Goal: Task Accomplishment & Management: Manage account settings

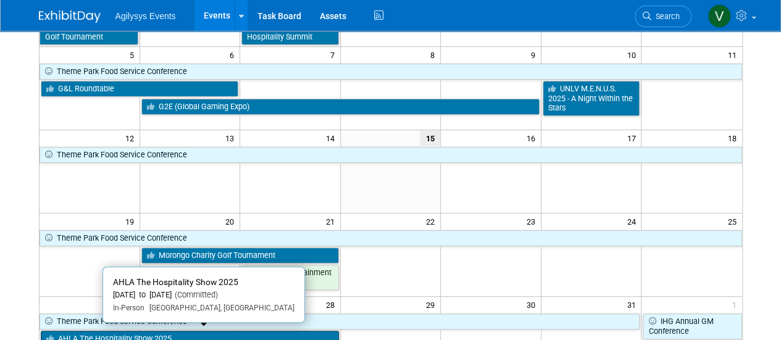
scroll to position [62, 0]
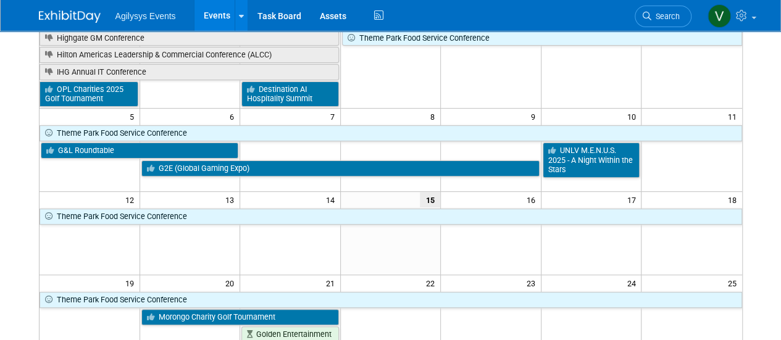
click at [282, 181] on td at bounding box center [290, 150] width 101 height 83
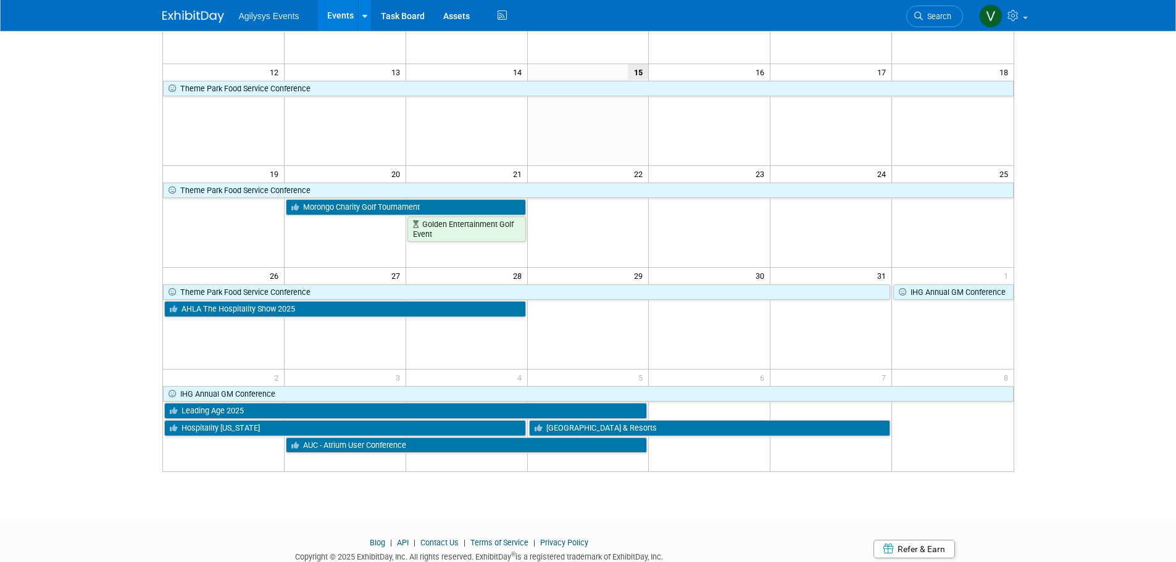
scroll to position [0, 0]
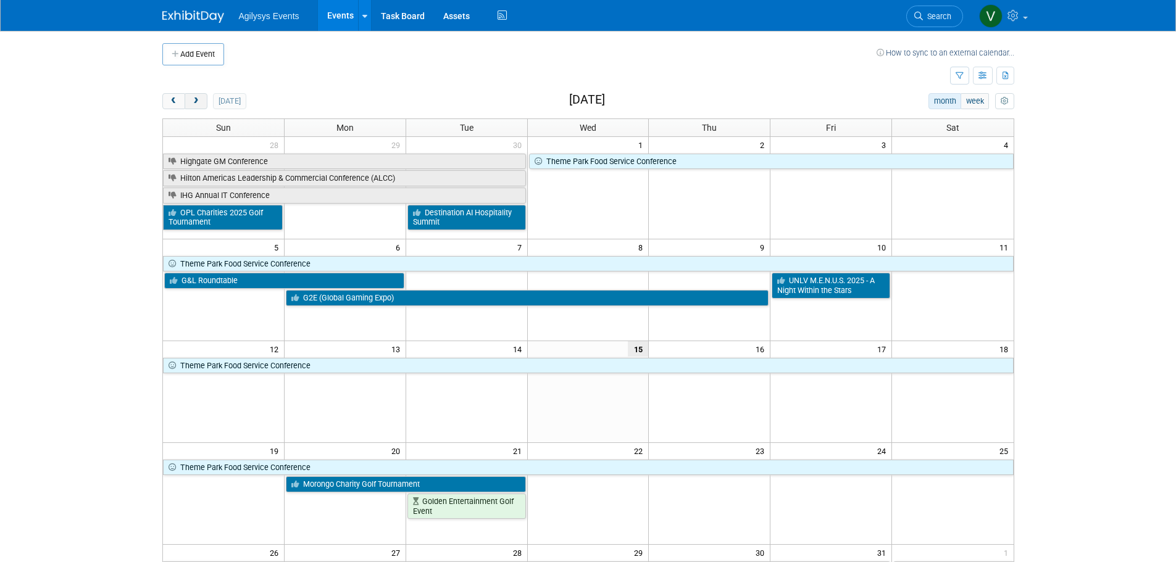
click at [199, 99] on span "next" at bounding box center [195, 102] width 9 height 8
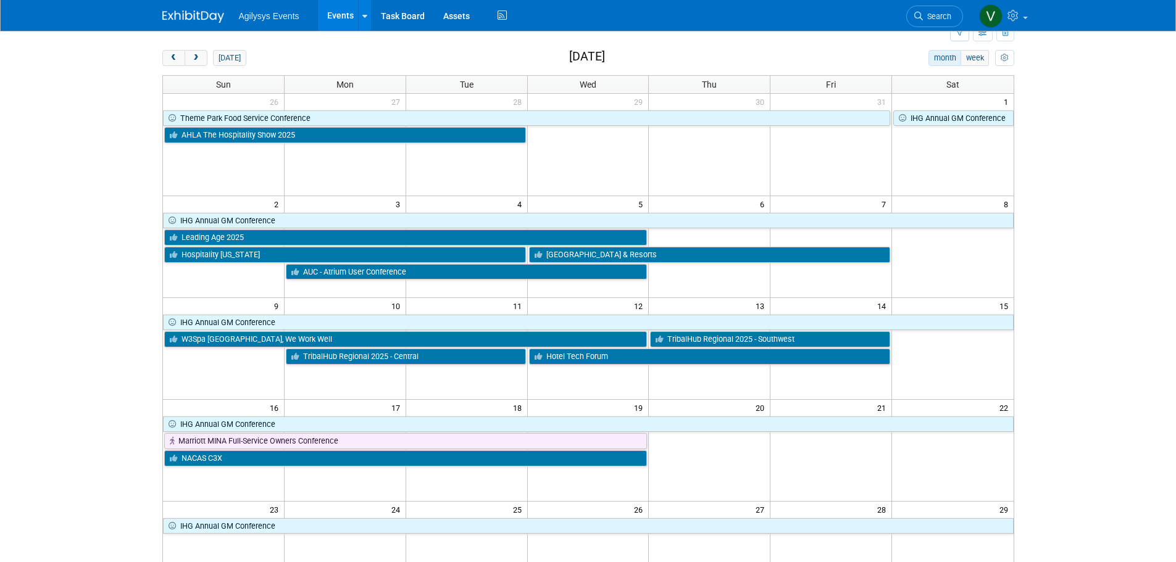
scroll to position [123, 0]
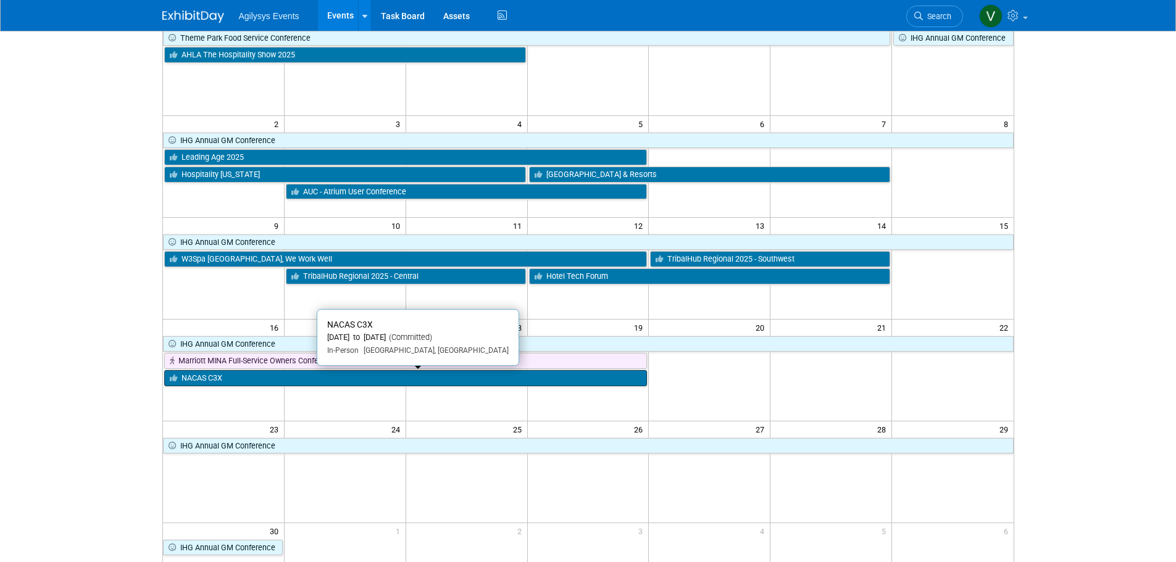
click at [312, 340] on link "NACAS C3X" at bounding box center [405, 378] width 483 height 16
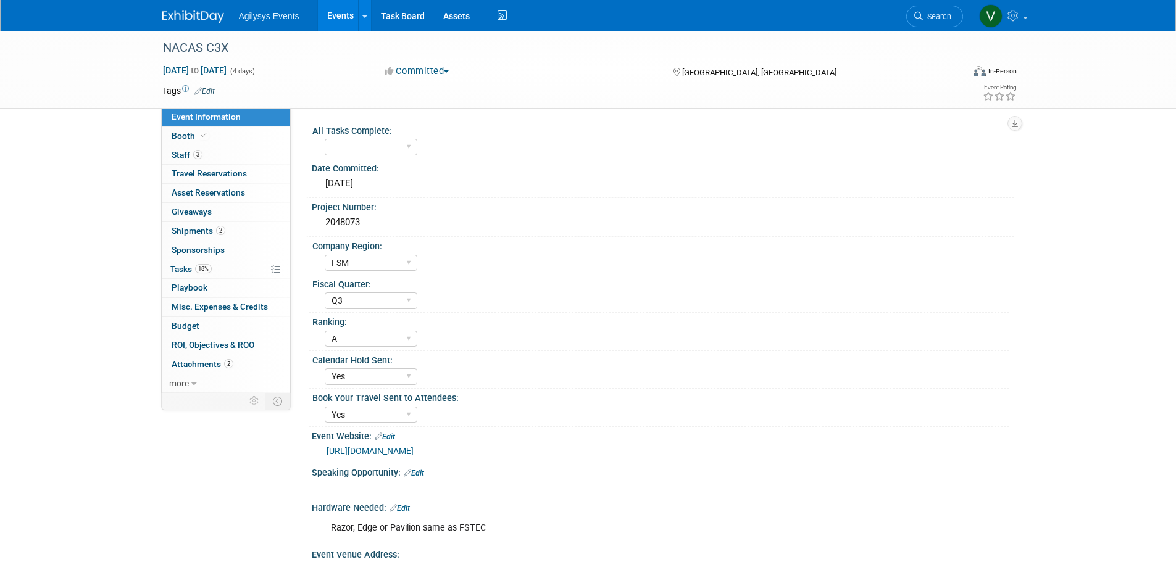
select select "FSM"
select select "Q3"
select select "A"
select select "Yes"
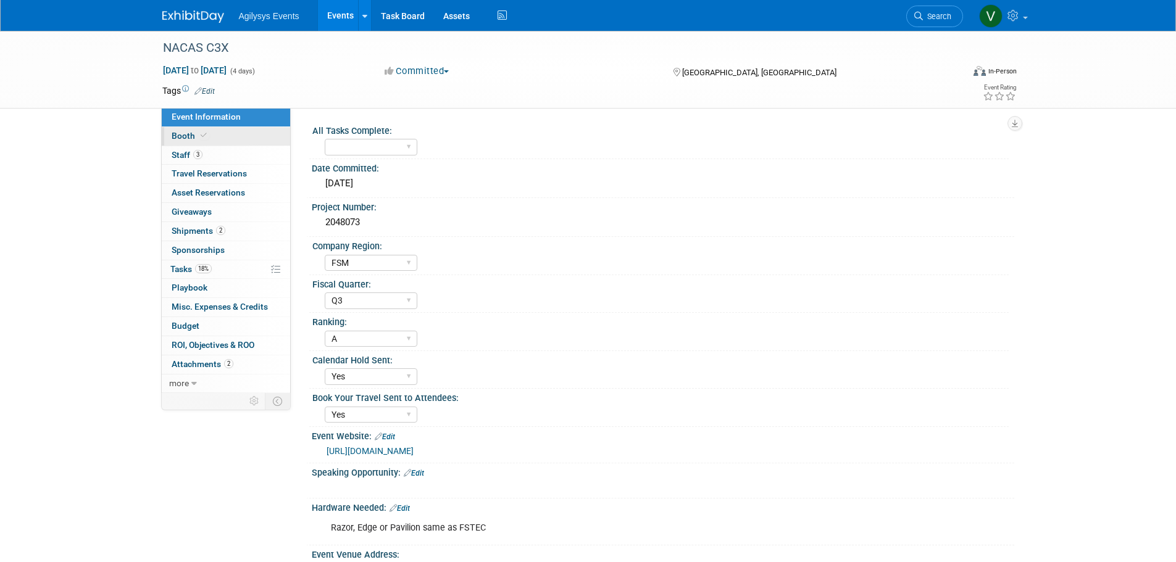
click at [194, 132] on span "Booth" at bounding box center [191, 136] width 38 height 10
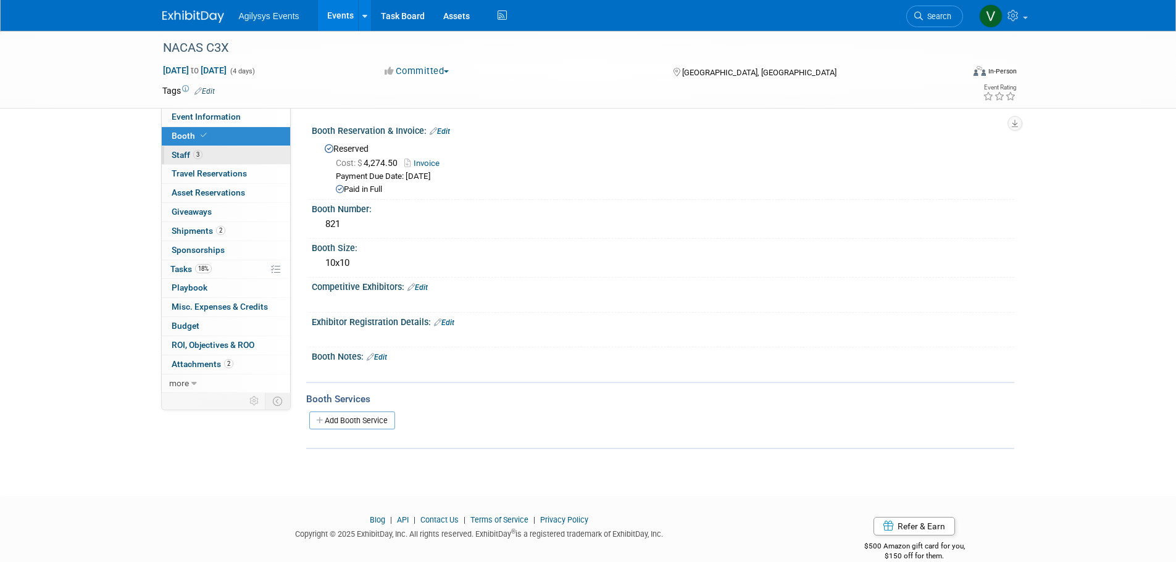
click at [171, 152] on link "3 Staff 3" at bounding box center [226, 155] width 128 height 19
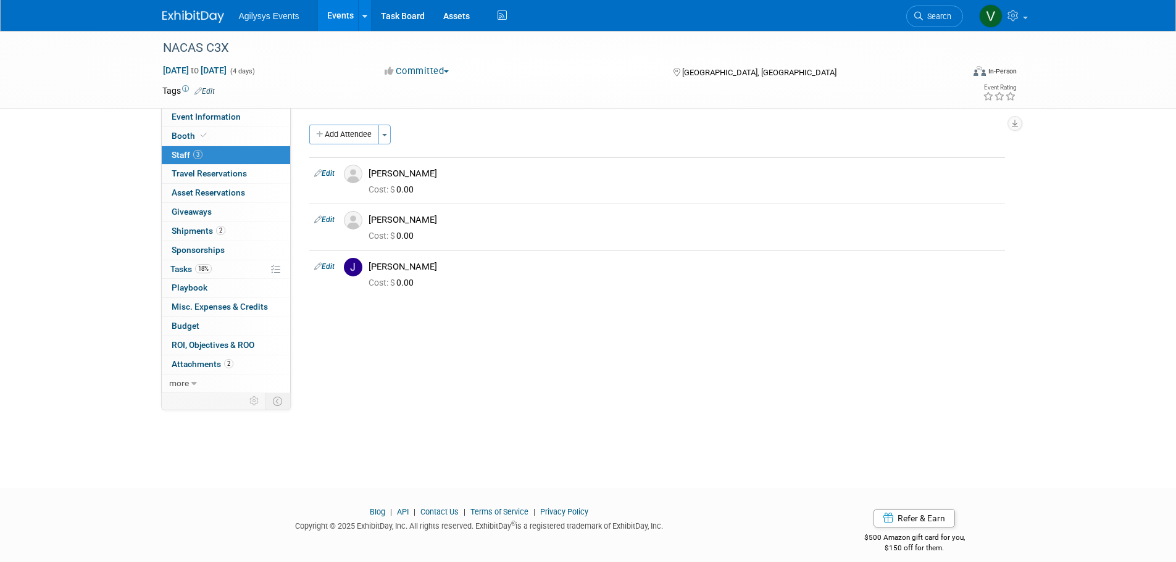
click at [207, 13] on img at bounding box center [193, 16] width 62 height 12
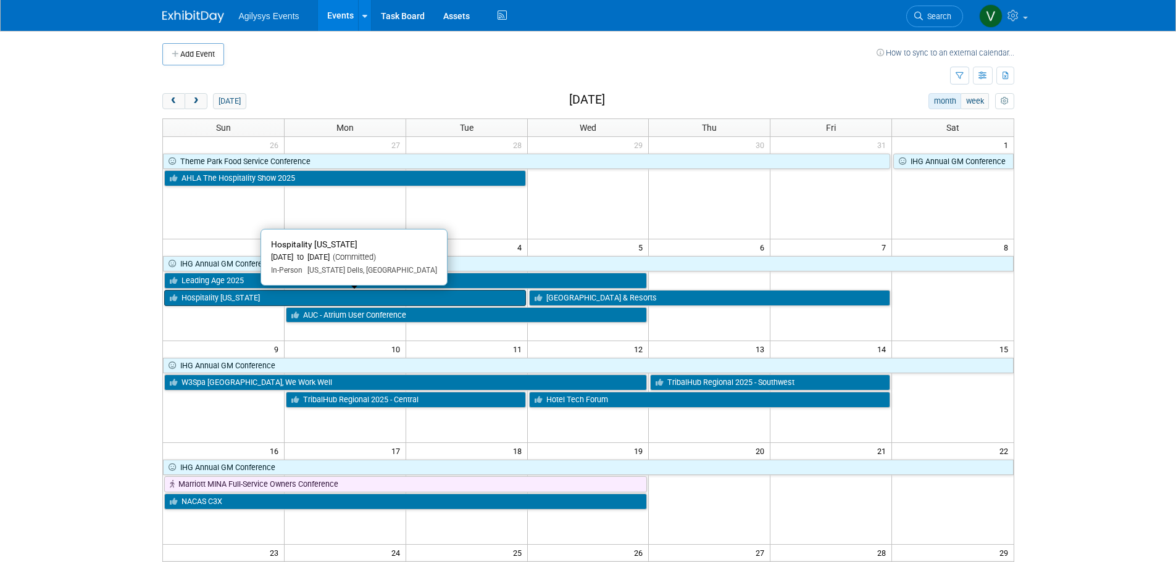
click at [209, 300] on link "Hospitality [US_STATE]" at bounding box center [345, 298] width 362 height 16
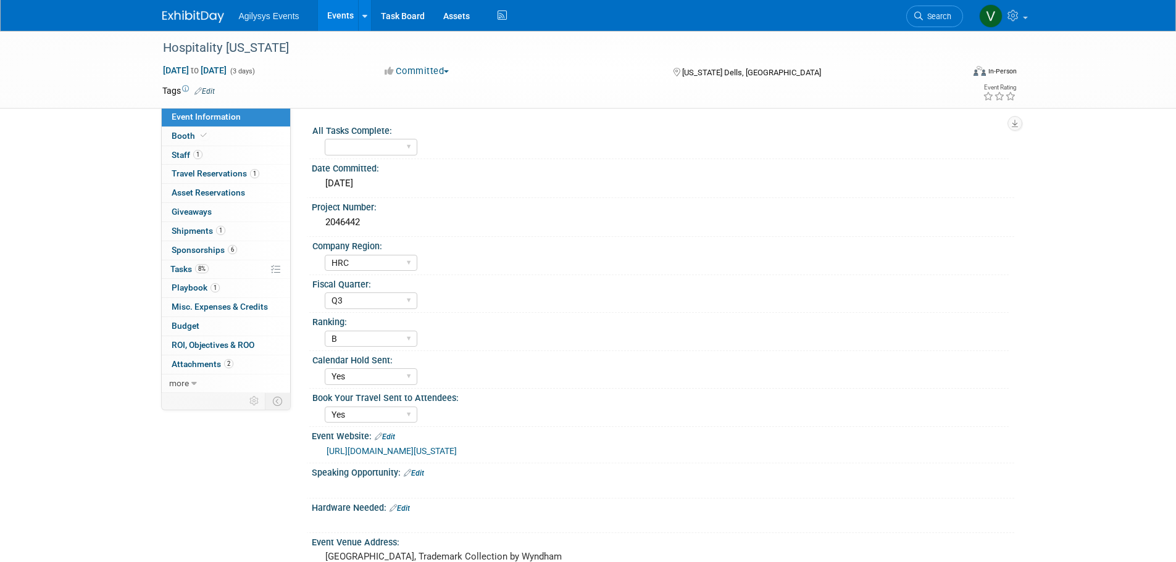
select select "HRC"
select select "Q3"
select select "B"
select select "Yes"
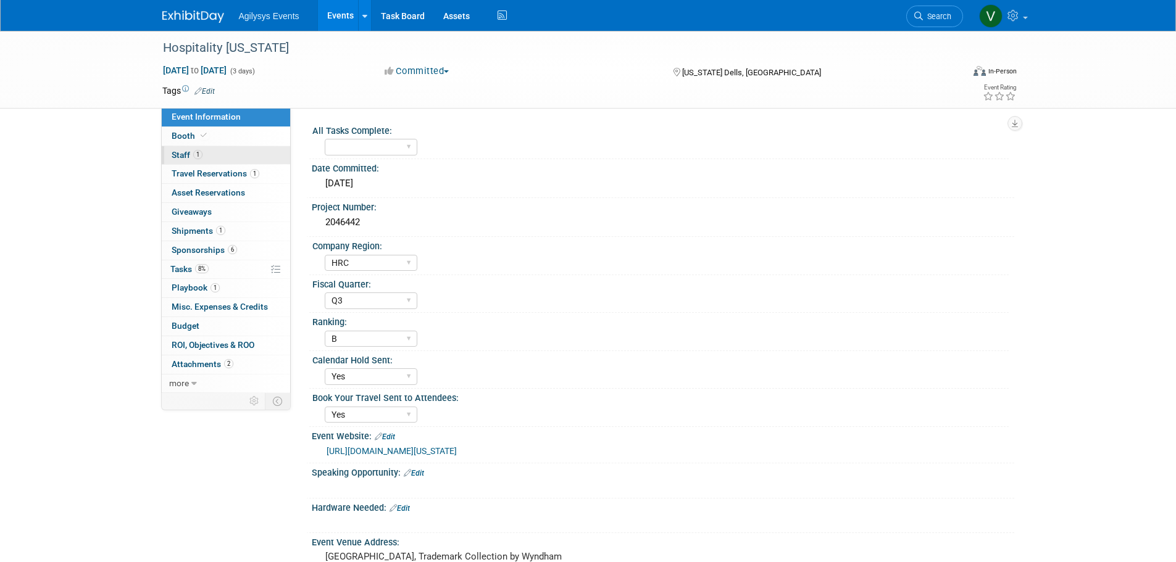
click at [203, 152] on link "1 Staff 1" at bounding box center [226, 155] width 128 height 19
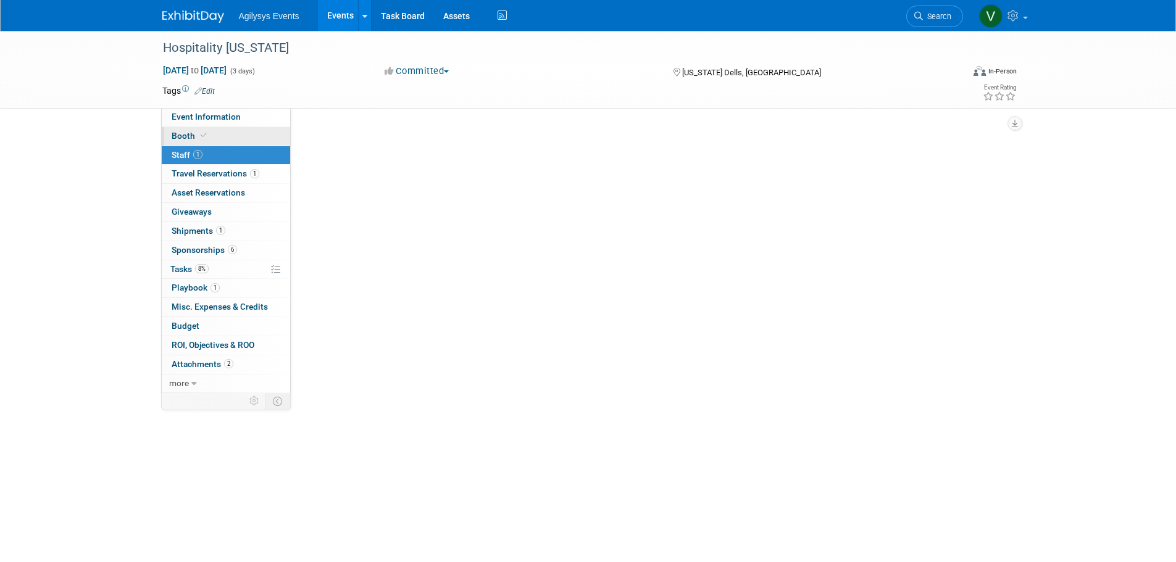
click at [221, 142] on link "Booth" at bounding box center [226, 136] width 128 height 19
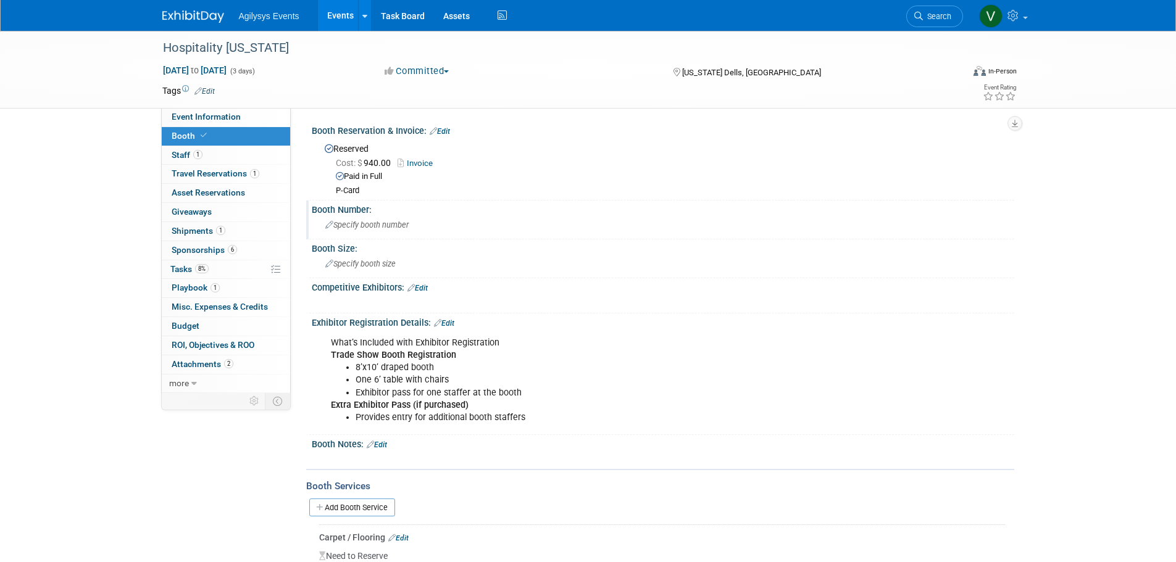
click at [364, 225] on span "Specify booth number" at bounding box center [366, 224] width 83 height 9
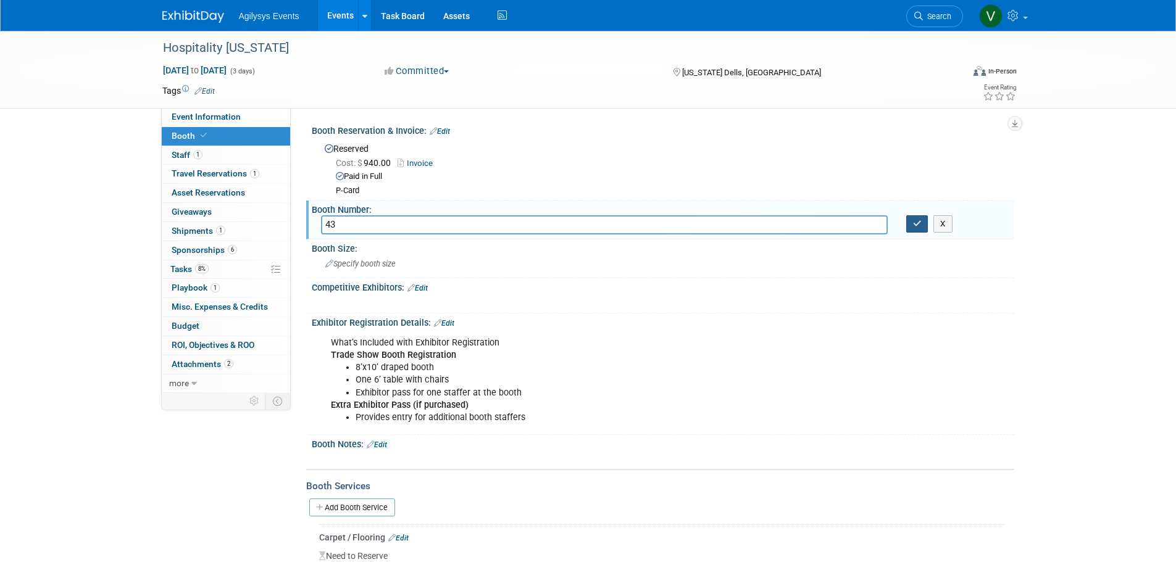
type input "43"
click at [911, 222] on button "button" at bounding box center [917, 223] width 22 height 17
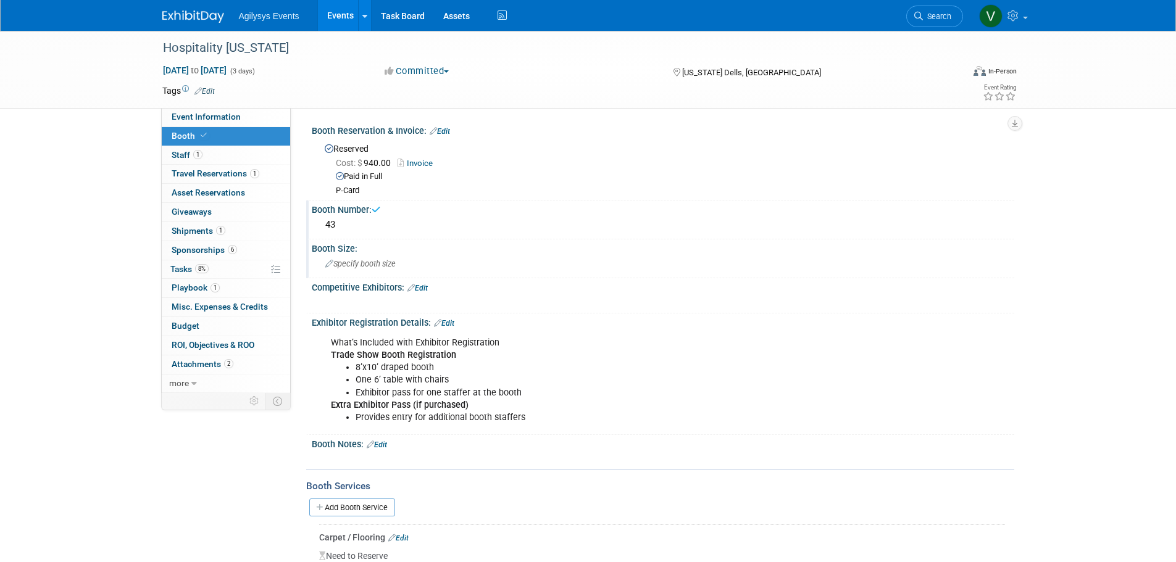
click at [356, 265] on span "Specify booth size" at bounding box center [360, 263] width 70 height 9
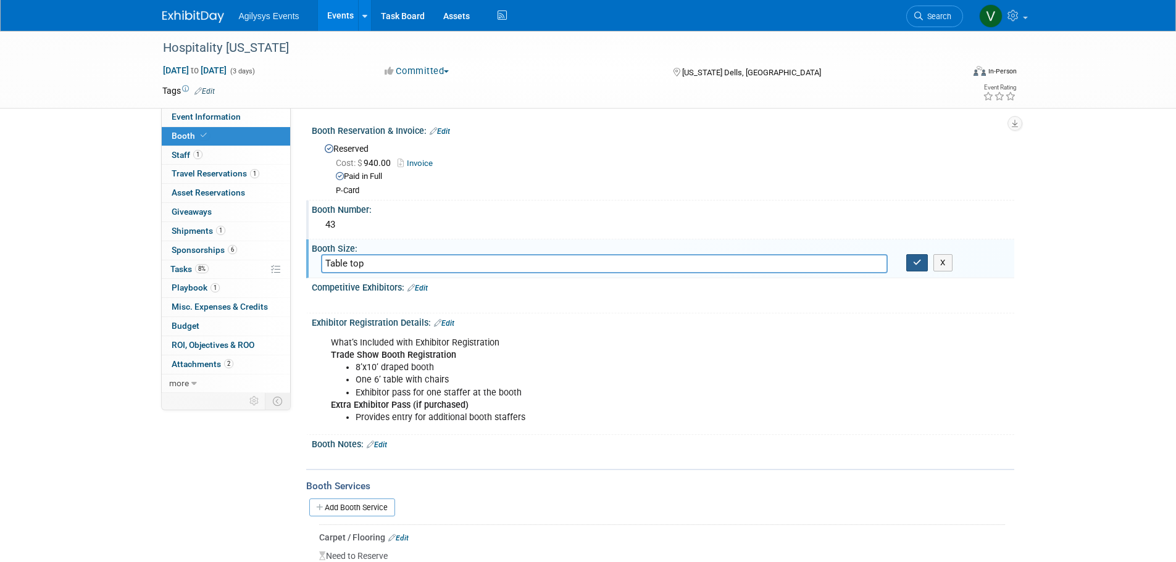
type input "Table top"
click at [919, 264] on icon "button" at bounding box center [917, 263] width 9 height 8
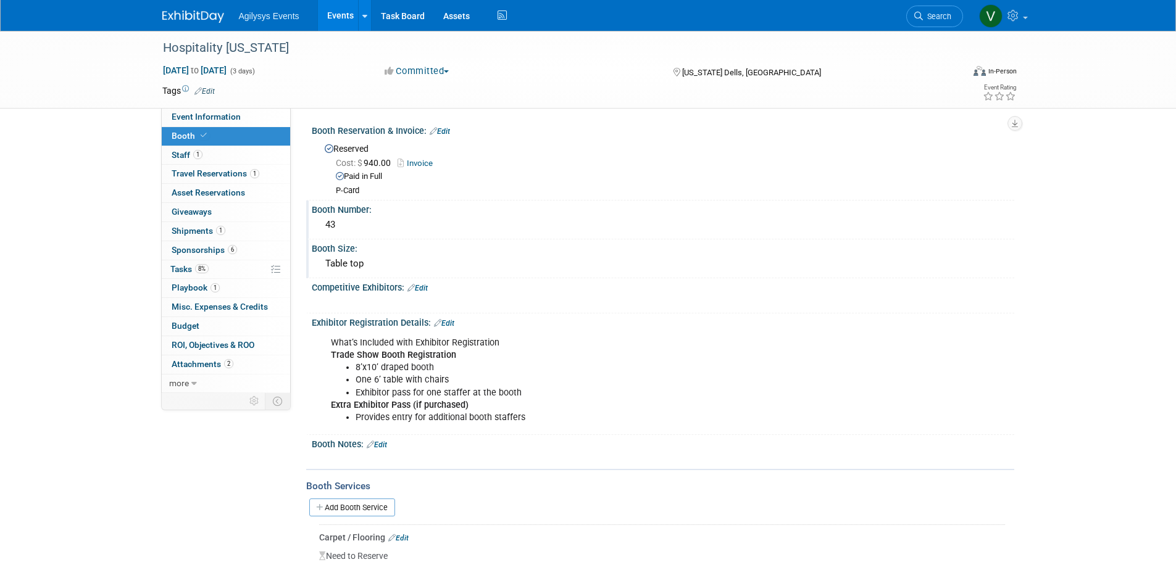
click at [185, 152] on span "Staff 1" at bounding box center [187, 155] width 31 height 10
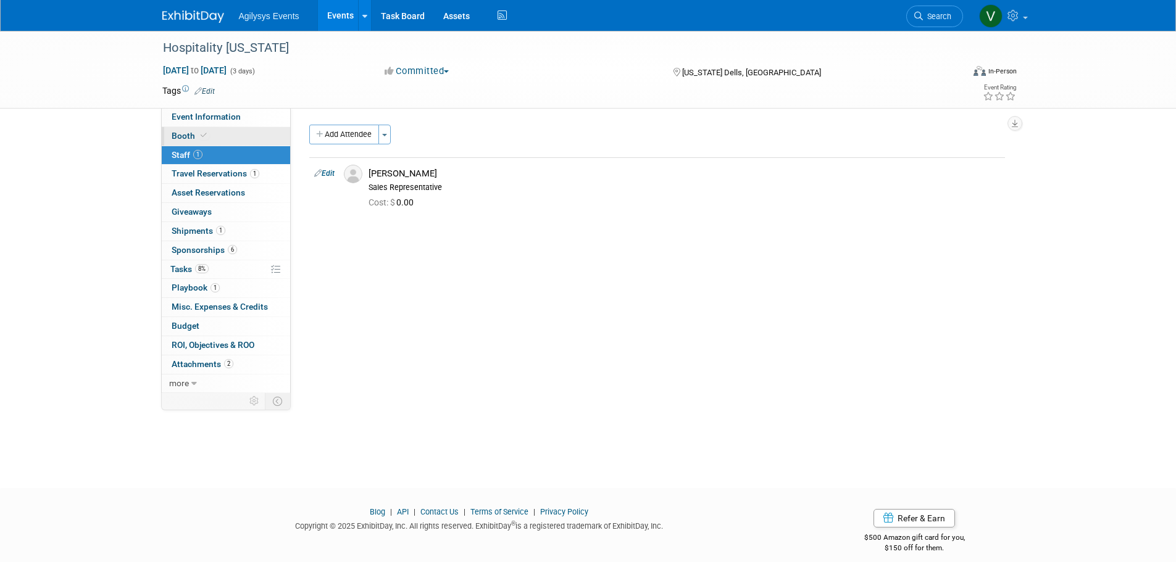
click at [186, 127] on link "Booth" at bounding box center [226, 136] width 128 height 19
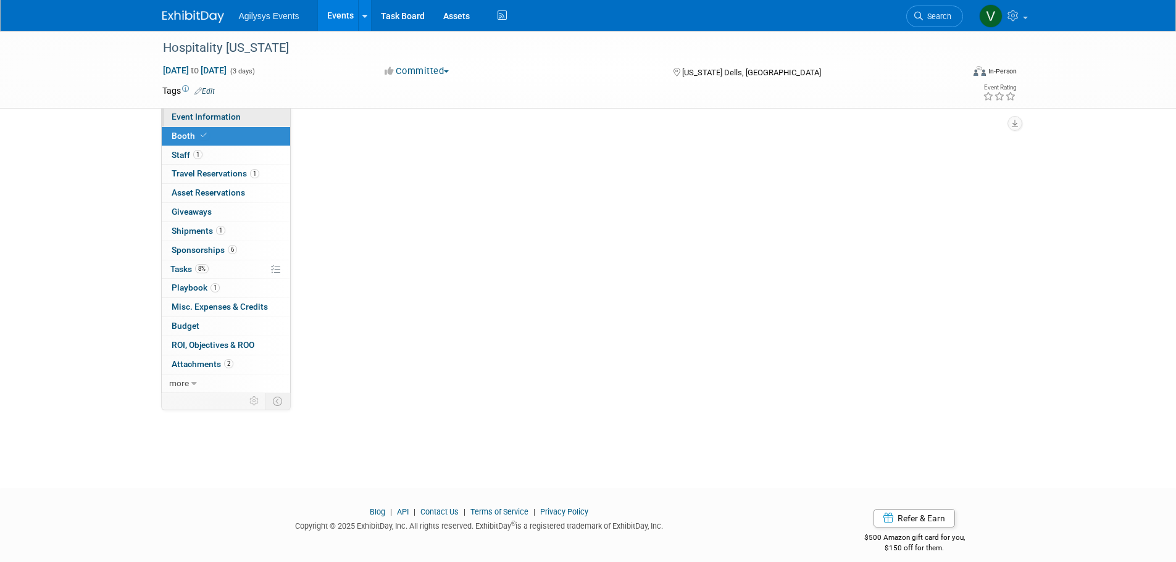
click at [199, 117] on span "Event Information" at bounding box center [206, 117] width 69 height 10
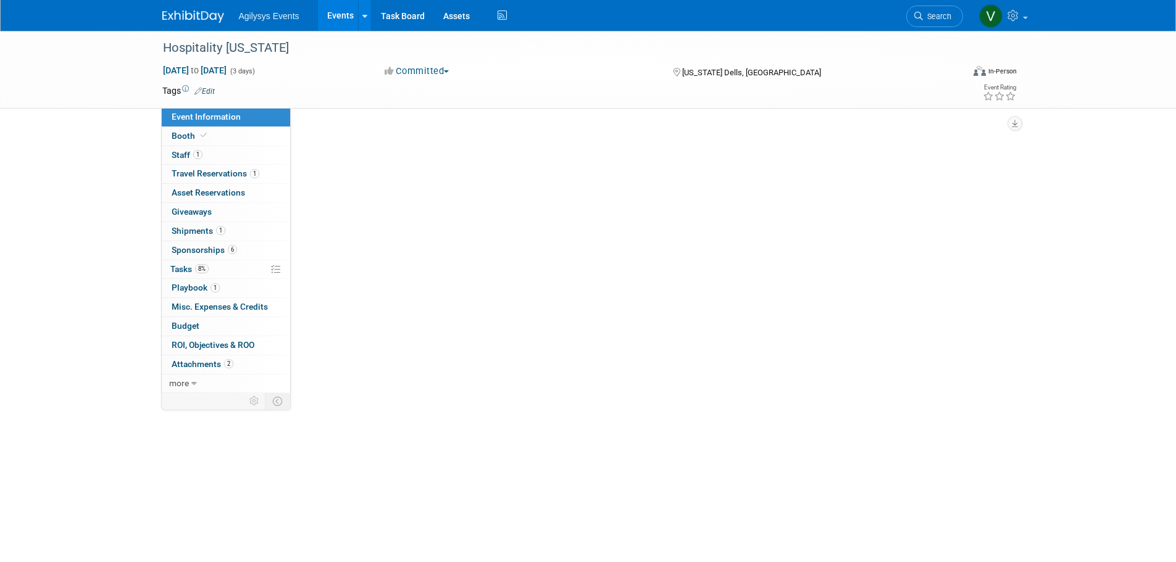
select select "HRC"
select select "Q3"
select select "B"
select select "Yes"
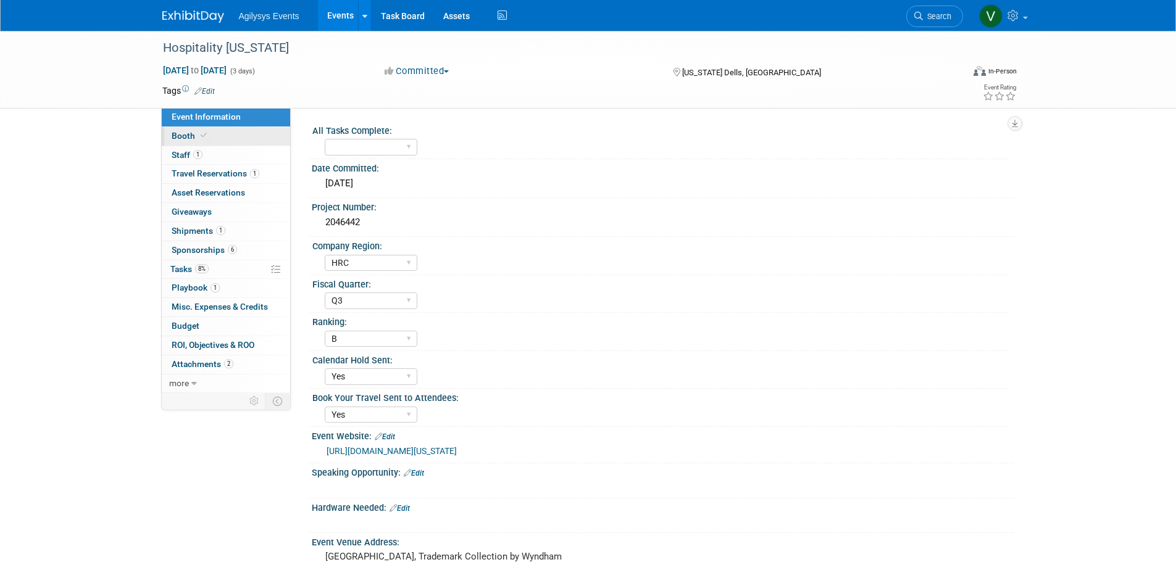
click at [193, 143] on link "Booth" at bounding box center [226, 136] width 128 height 19
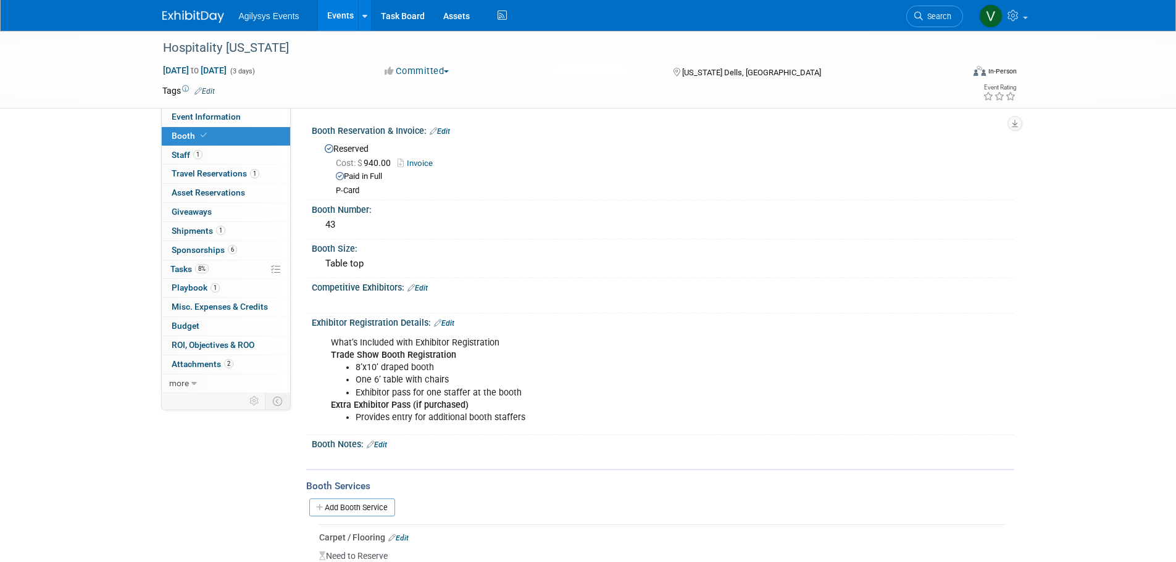
drag, startPoint x: 194, startPoint y: 7, endPoint x: 194, endPoint y: 15, distance: 8.0
click at [194, 7] on link at bounding box center [200, 11] width 77 height 10
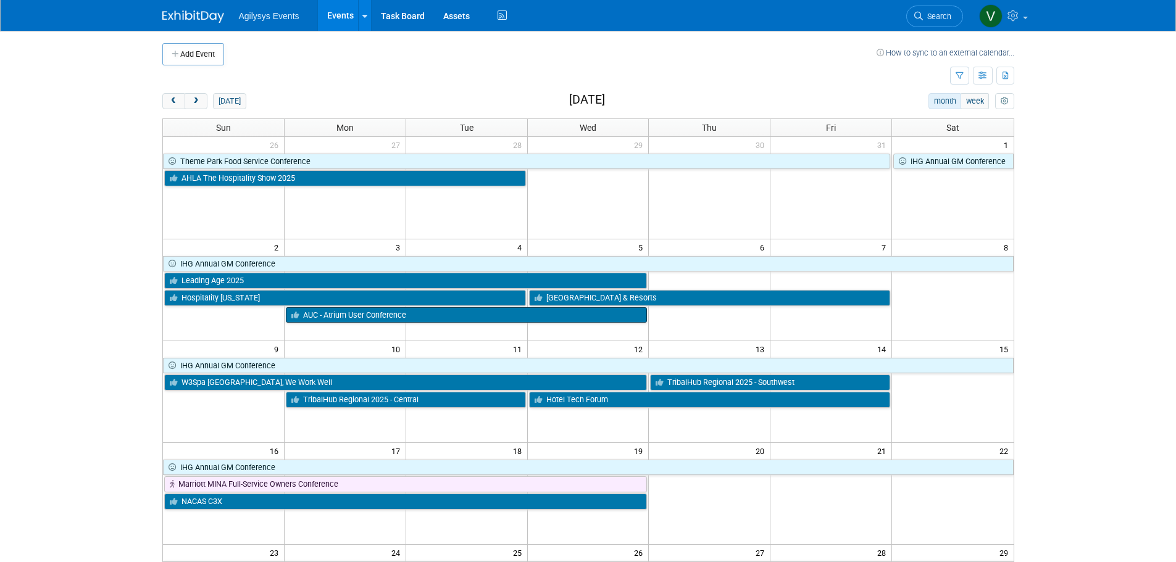
click at [462, 309] on link "AUC - Atrium User Conference" at bounding box center [467, 315] width 362 height 16
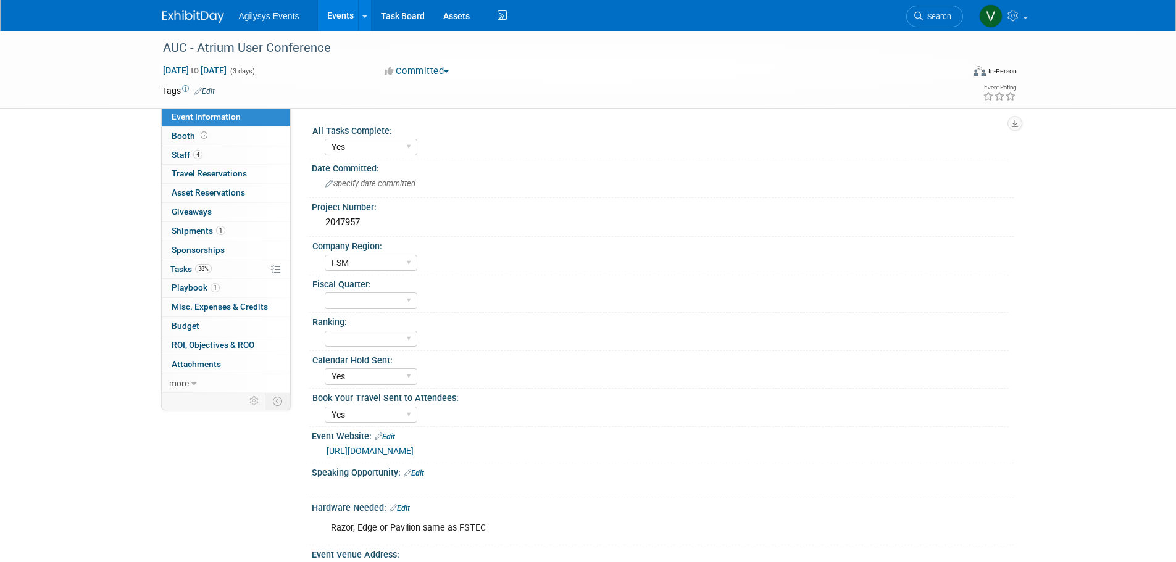
select select "Yes"
select select "FSM"
select select "Yes"
click at [205, 153] on link "4 Staff 4" at bounding box center [226, 155] width 128 height 19
